Goal: Task Accomplishment & Management: Use online tool/utility

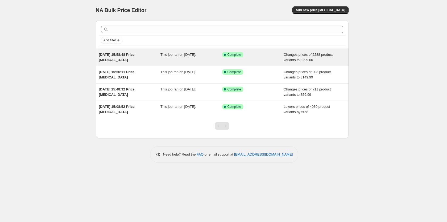
click at [262, 58] on div "Success Complete Complete" at bounding box center [253, 57] width 62 height 11
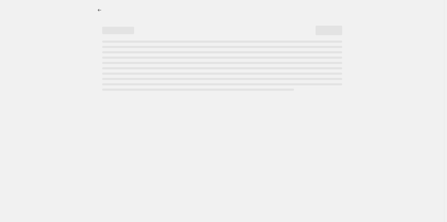
select select "remove"
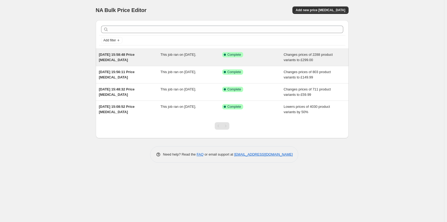
click at [185, 62] on div "This job ran on [DATE]." at bounding box center [192, 57] width 62 height 11
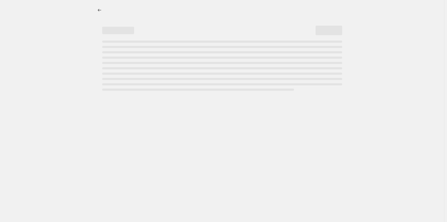
select select "remove"
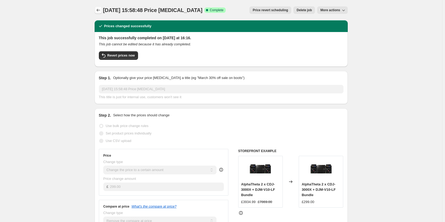
click at [99, 7] on button "Price change jobs" at bounding box center [98, 9] width 7 height 7
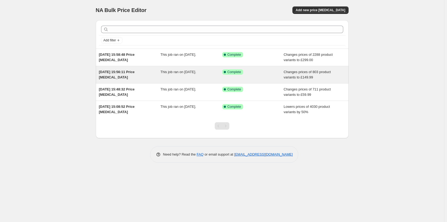
click at [135, 70] on span "[DATE] 15:56:11 Price [MEDICAL_DATA]" at bounding box center [117, 74] width 36 height 9
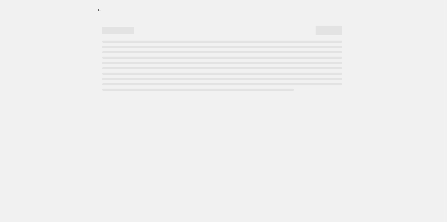
select select "remove"
select select "collection"
select select "not_equal"
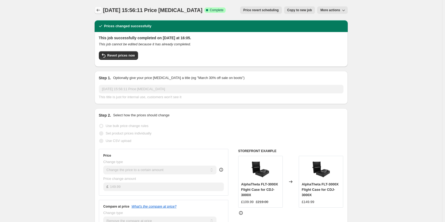
click at [100, 10] on icon "Price change jobs" at bounding box center [98, 9] width 5 height 5
